Goal: Information Seeking & Learning: Learn about a topic

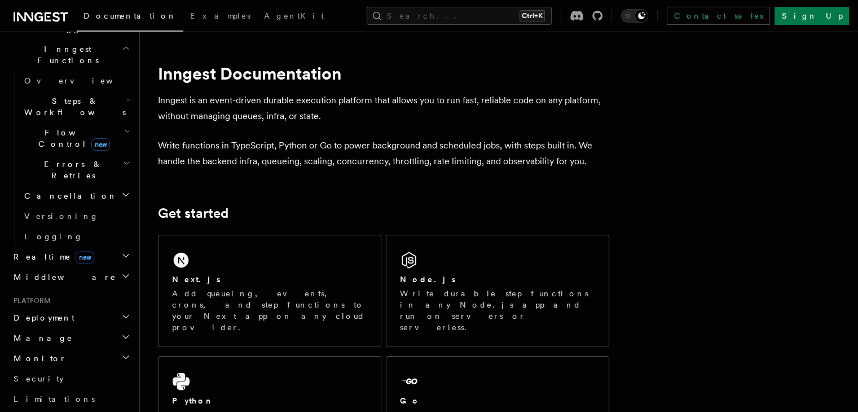
scroll to position [320, 0]
click at [54, 330] on h2 "Manage" at bounding box center [71, 340] width 124 height 20
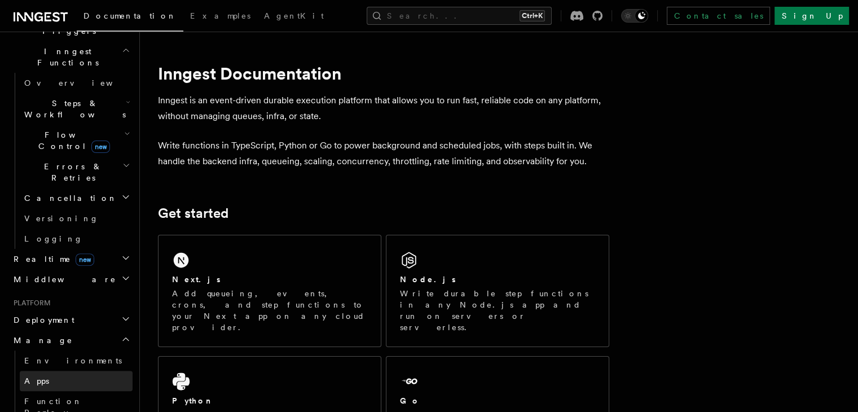
click at [41, 376] on span "Apps" at bounding box center [36, 380] width 25 height 9
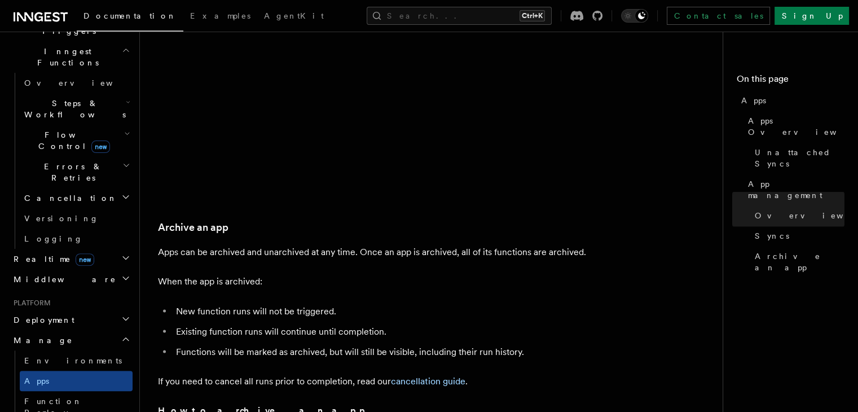
scroll to position [1862, 0]
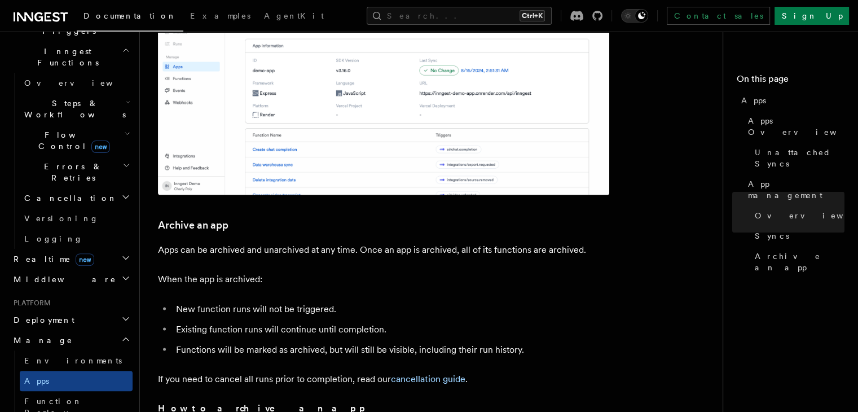
click at [770, 81] on h4 "On this page" at bounding box center [791, 81] width 108 height 18
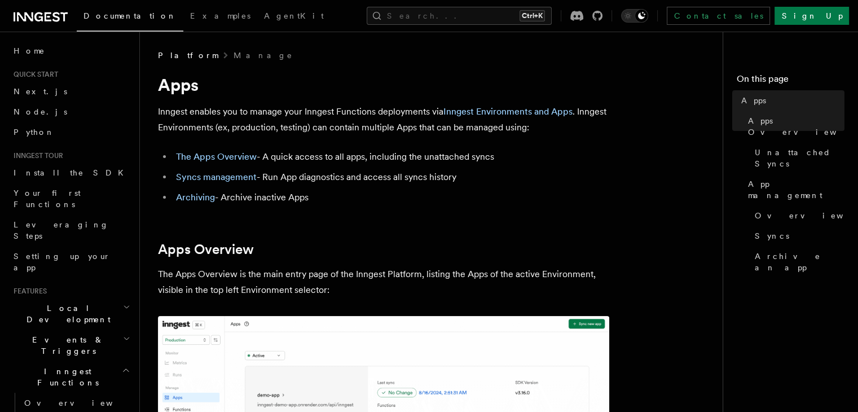
click at [47, 14] on icon at bounding box center [41, 17] width 54 height 14
